Goal: Information Seeking & Learning: Learn about a topic

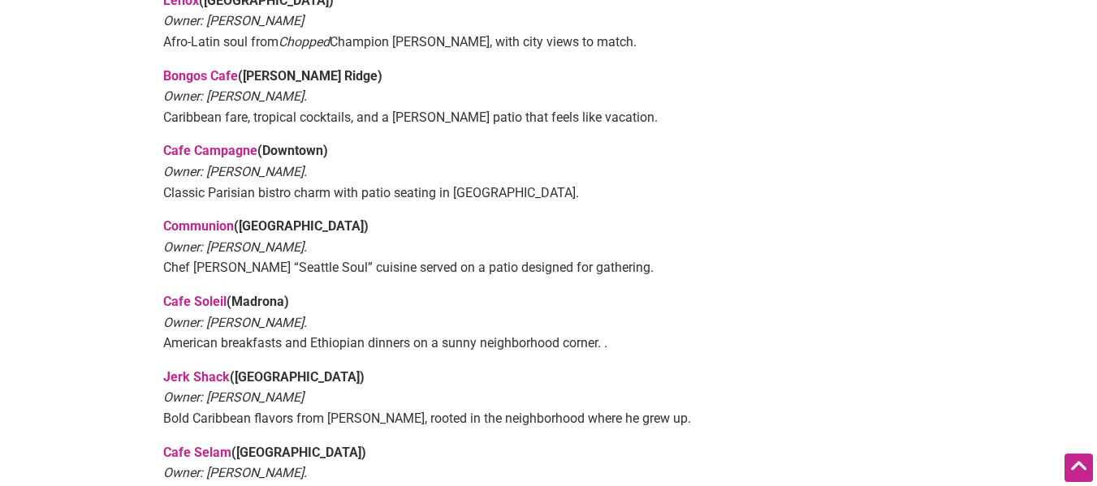
scroll to position [1107, 0]
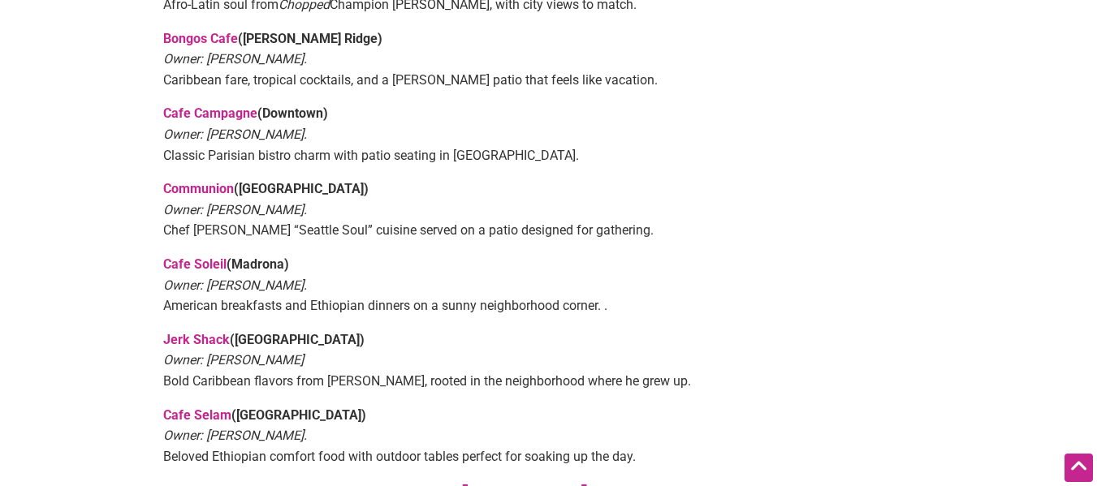
click at [207, 257] on link "Cafe Soleil" at bounding box center [194, 264] width 63 height 15
click at [212, 332] on link "Jerk Shack" at bounding box center [196, 339] width 67 height 15
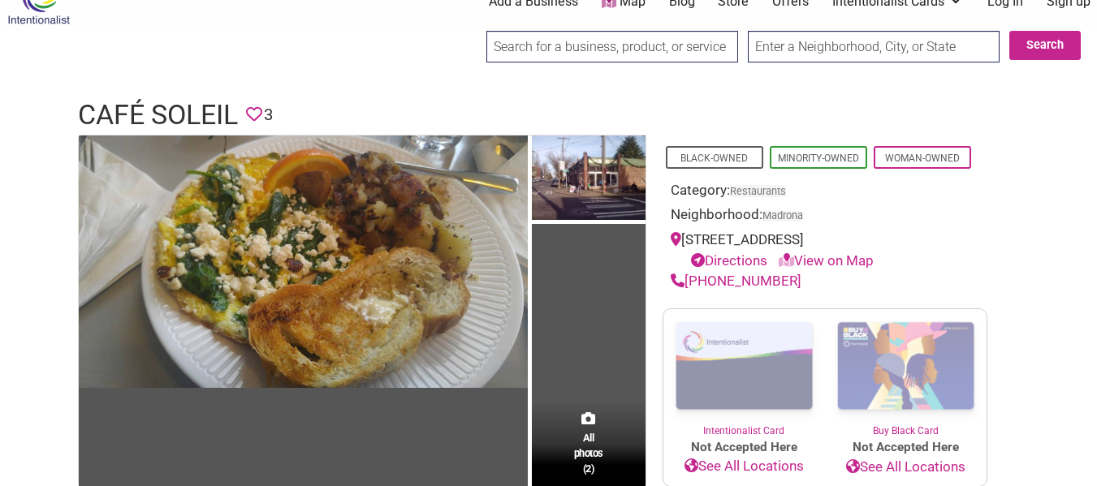
scroll to position [32, 0]
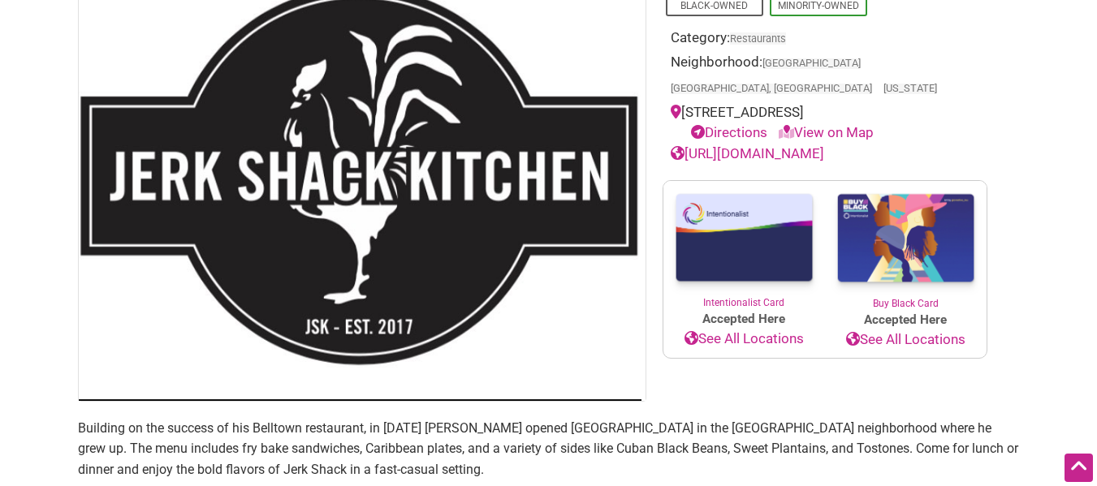
scroll to position [121, 0]
